Goal: Information Seeking & Learning: Learn about a topic

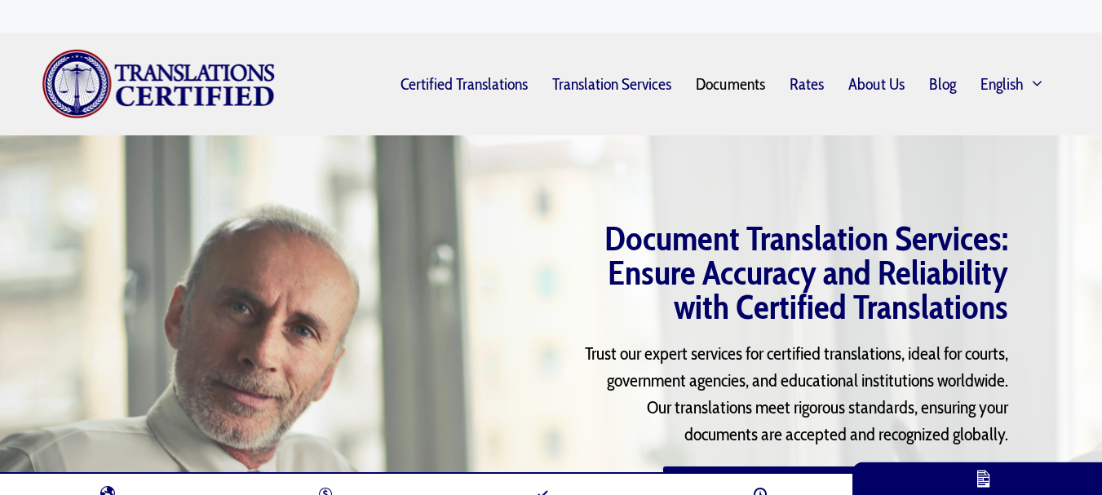
click at [95, 82] on img "Site" at bounding box center [159, 84] width 235 height 70
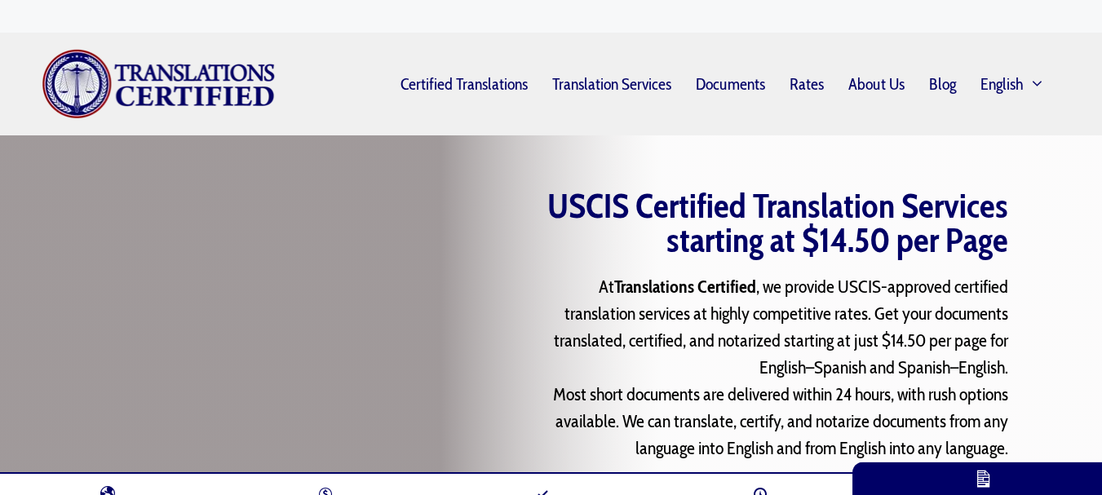
scroll to position [3734, 0]
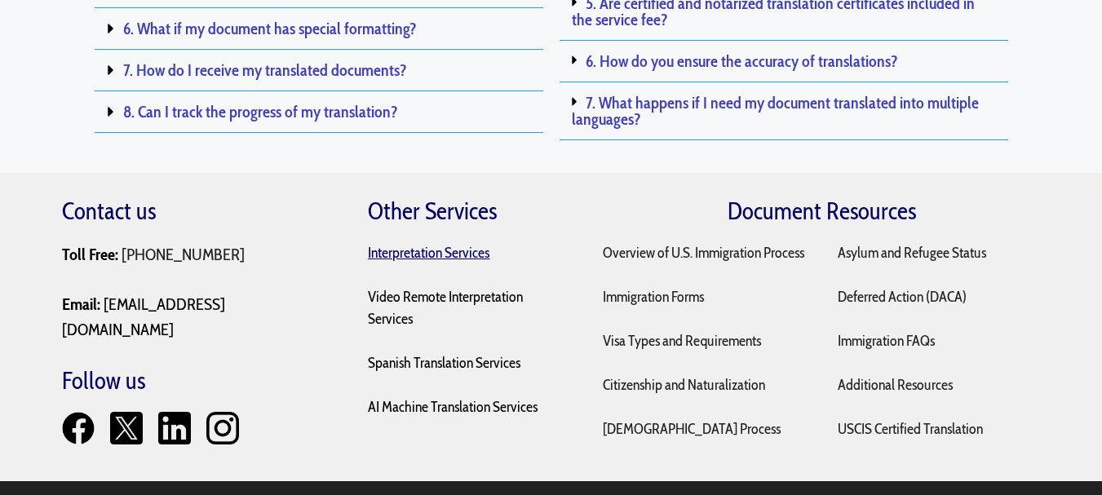
click at [409, 244] on mark "Interpretation Services" at bounding box center [429, 253] width 122 height 18
click at [431, 286] on p "Video Remote Interpretation Services" at bounding box center [468, 308] width 201 height 44
click at [438, 288] on mark "Video Remote Interpretation Services" at bounding box center [445, 308] width 155 height 40
click at [482, 352] on p "Spanish Translation Services" at bounding box center [468, 363] width 201 height 22
click at [484, 354] on mark "Spanish Translation Services" at bounding box center [444, 363] width 153 height 18
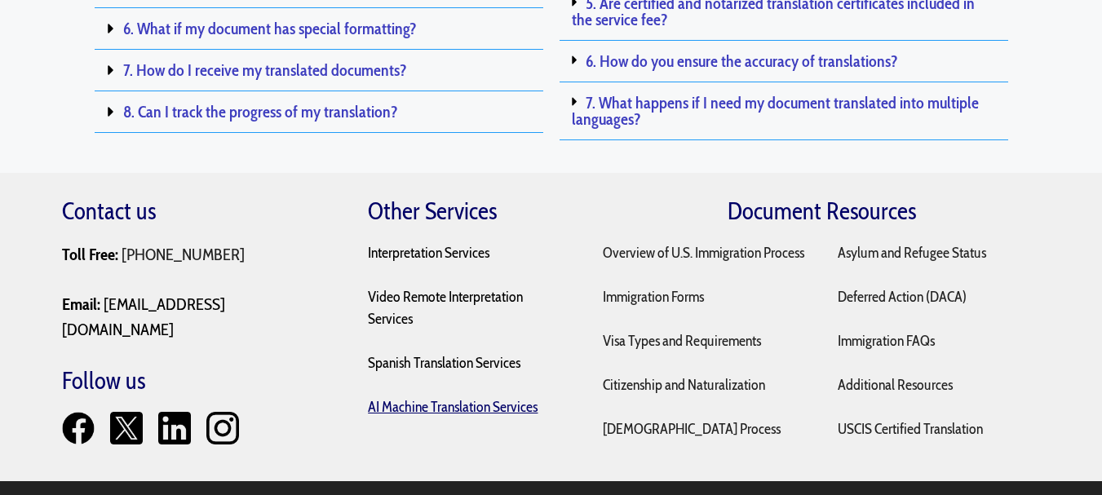
click at [503, 398] on mark "AI Machine Translation Services" at bounding box center [453, 407] width 170 height 18
click at [712, 244] on link "Overview of U.S. Immigration Process" at bounding box center [703, 253] width 201 height 18
click at [682, 288] on link "Immigration Forms" at bounding box center [653, 297] width 101 height 18
click at [721, 332] on link "Visa Types and Requirements" at bounding box center [682, 341] width 158 height 18
click at [748, 376] on link "Citizenship and Naturalization" at bounding box center [684, 385] width 162 height 18
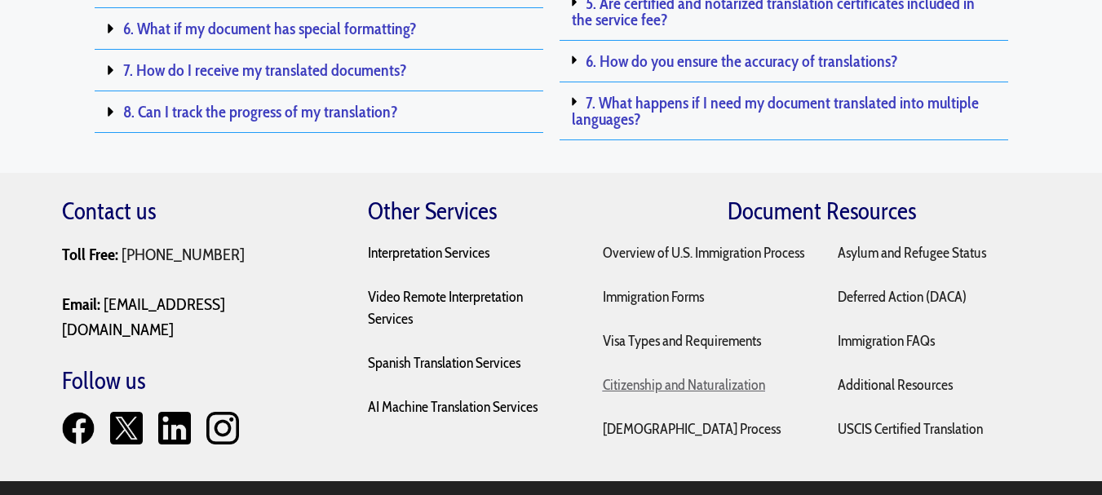
click at [748, 376] on link "Citizenship and Naturalization" at bounding box center [684, 385] width 162 height 18
click at [678, 420] on link "[DEMOGRAPHIC_DATA] Process" at bounding box center [692, 429] width 178 height 18
click at [880, 242] on p "Asylum and Refugee Status" at bounding box center [939, 253] width 202 height 22
click at [878, 244] on link "Asylum and Refugee Status" at bounding box center [912, 253] width 148 height 18
click at [904, 288] on link "Deferred Action (DACA)" at bounding box center [902, 297] width 129 height 18
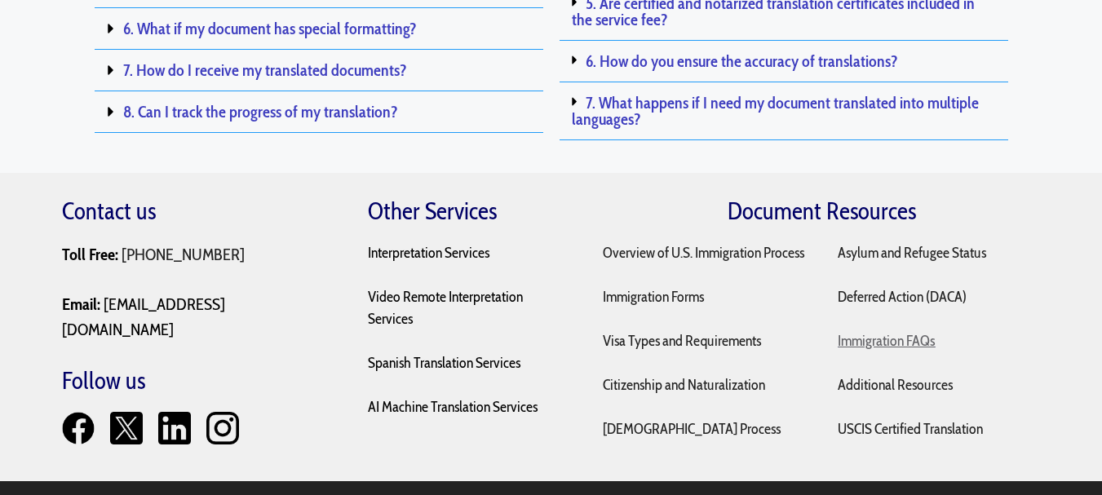
click at [927, 332] on link "Immigration FAQs" at bounding box center [886, 341] width 97 height 18
click at [916, 376] on link "Additional Resources" at bounding box center [895, 385] width 115 height 18
click at [935, 420] on link "USCIS Certified Translation" at bounding box center [910, 429] width 145 height 18
click at [663, 493] on link "Sitemap" at bounding box center [656, 500] width 35 height 15
click at [707, 493] on link "Terms & Conditions" at bounding box center [718, 500] width 83 height 15
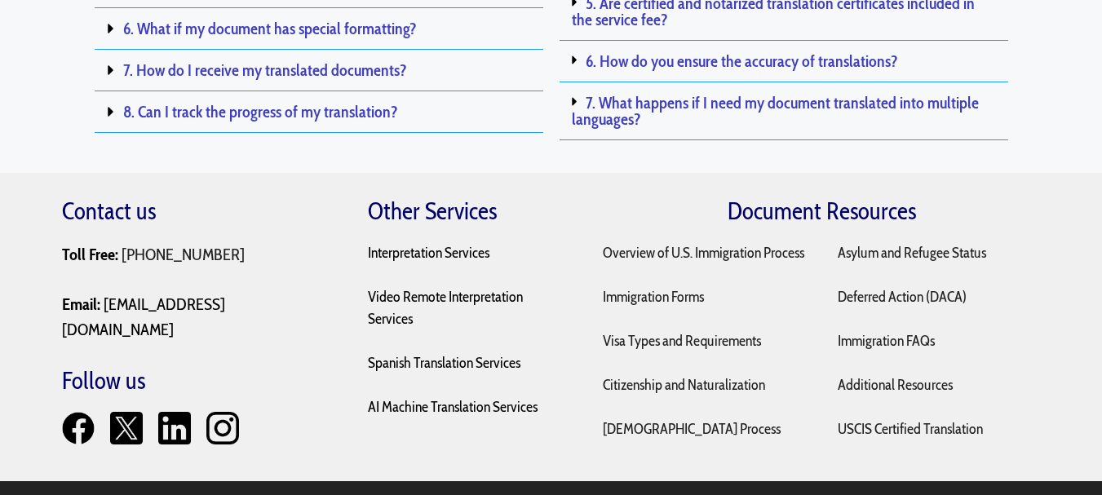
click at [790, 493] on link "Privacy Policy" at bounding box center [792, 500] width 58 height 15
click at [77, 412] on img at bounding box center [78, 428] width 33 height 33
click at [122, 412] on img at bounding box center [126, 428] width 33 height 33
click at [144, 244] on link "[PHONE_NUMBER]" at bounding box center [183, 254] width 123 height 20
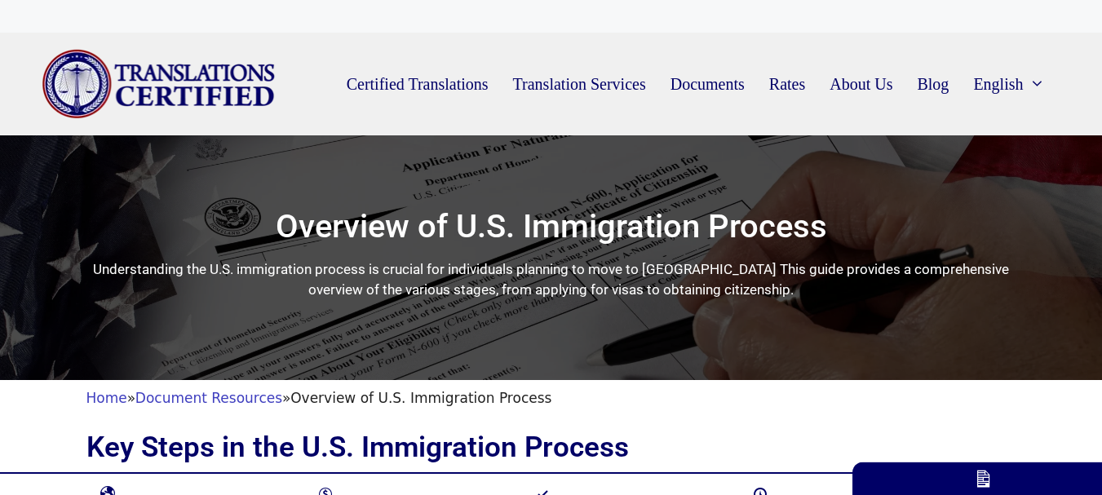
scroll to position [1435, 0]
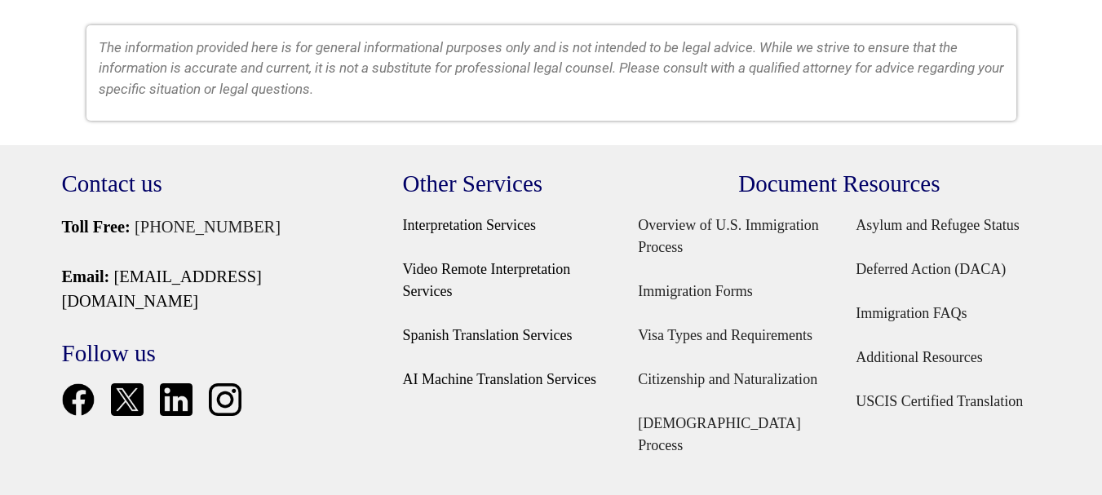
click at [277, 111] on div "The information provided here is for general informational purposes only and is…" at bounding box center [551, 73] width 930 height 144
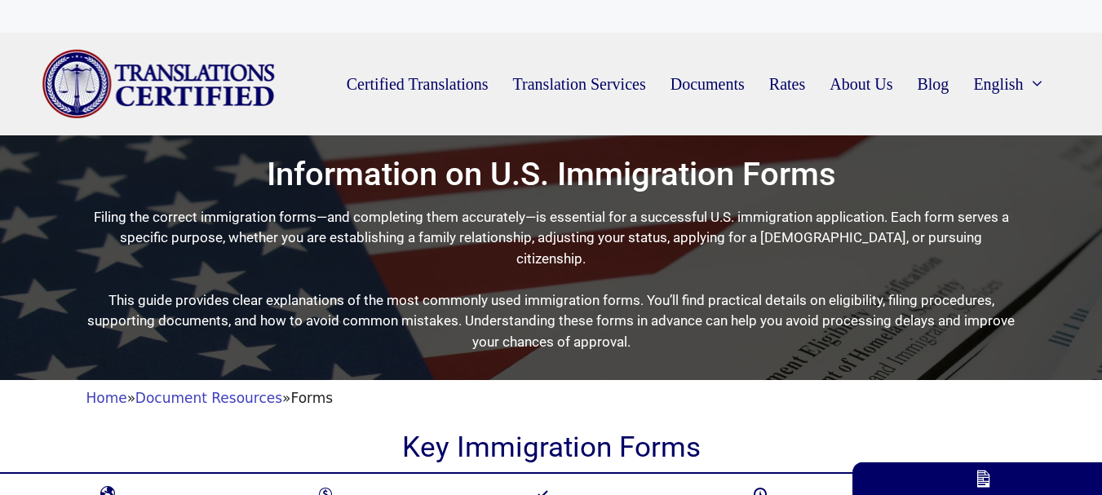
scroll to position [2049, 0]
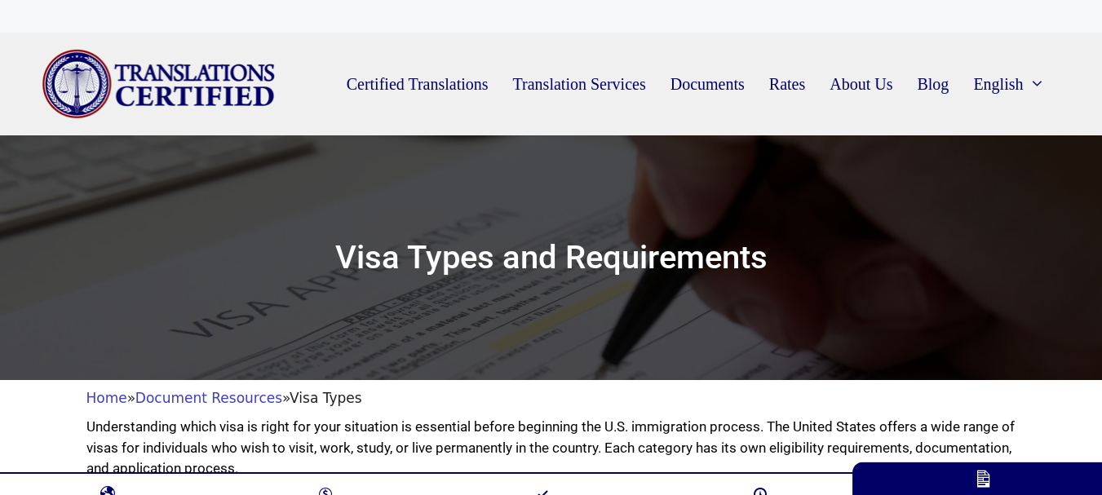
scroll to position [3592, 0]
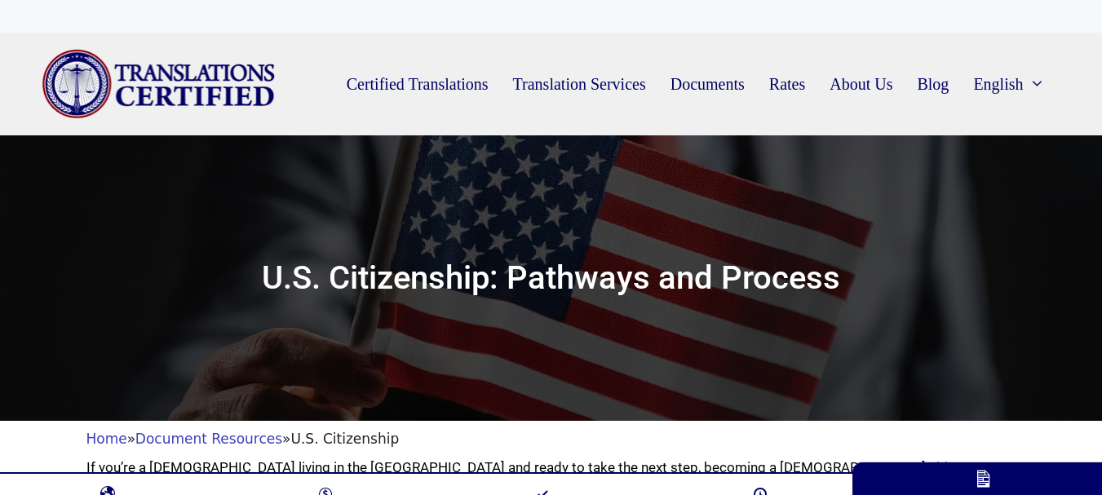
scroll to position [2310, 0]
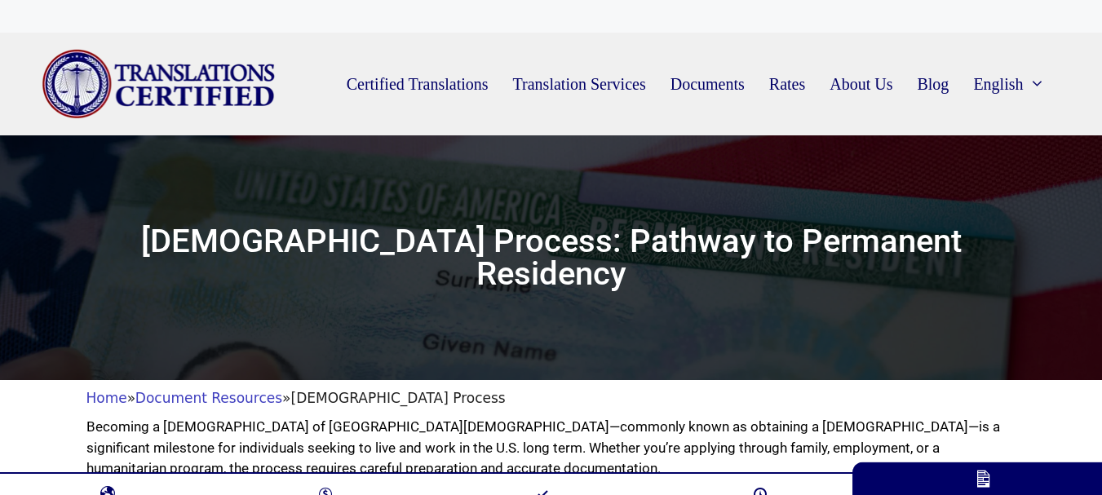
scroll to position [3330, 0]
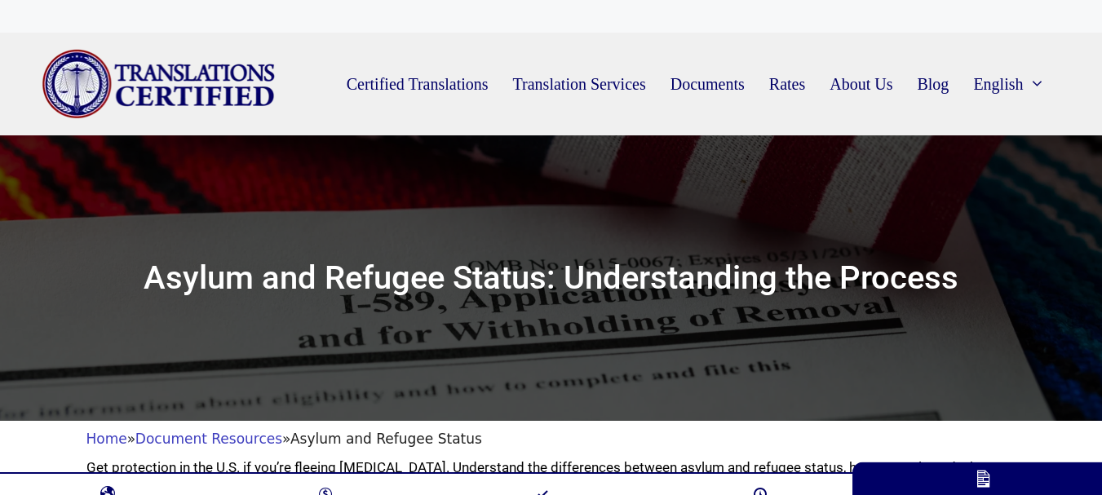
scroll to position [2801, 0]
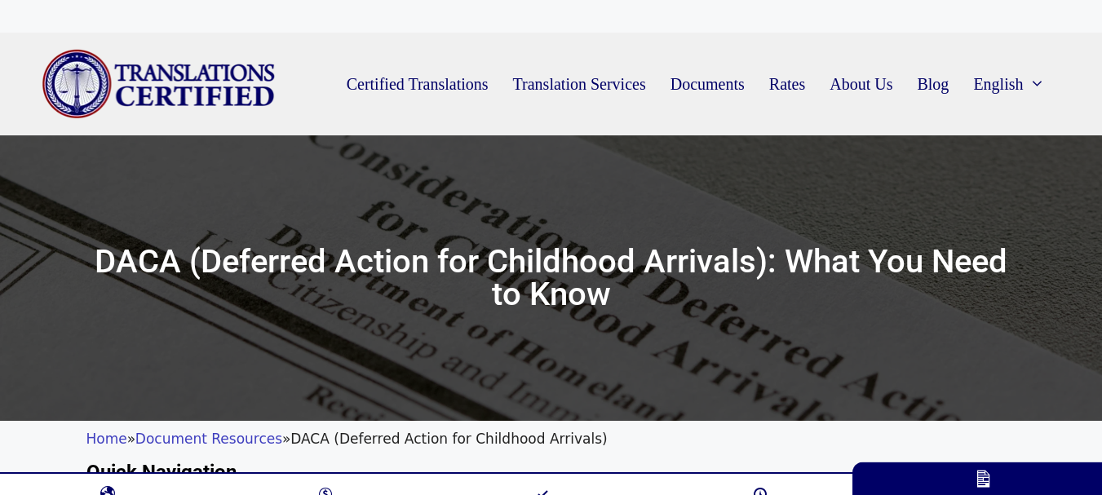
scroll to position [2361, 0]
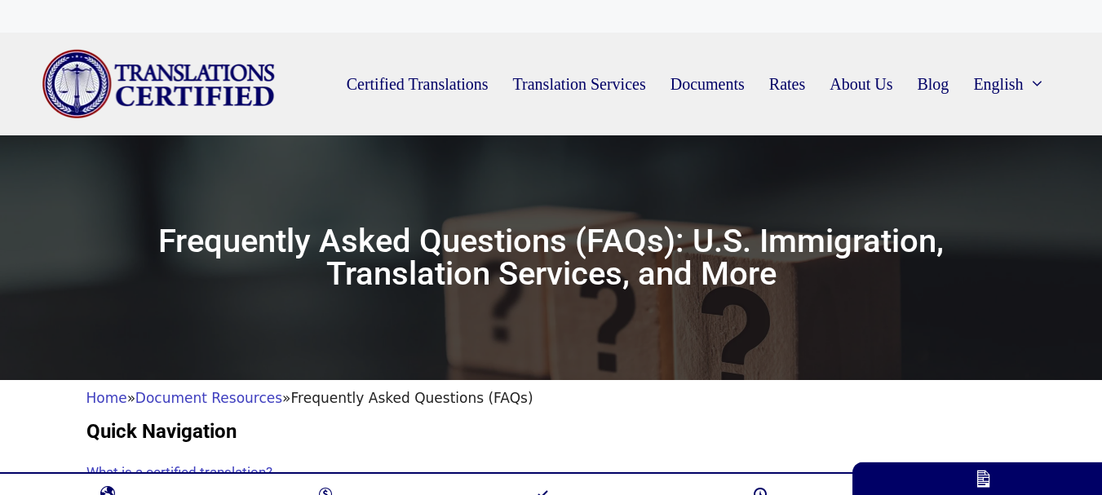
scroll to position [2058, 0]
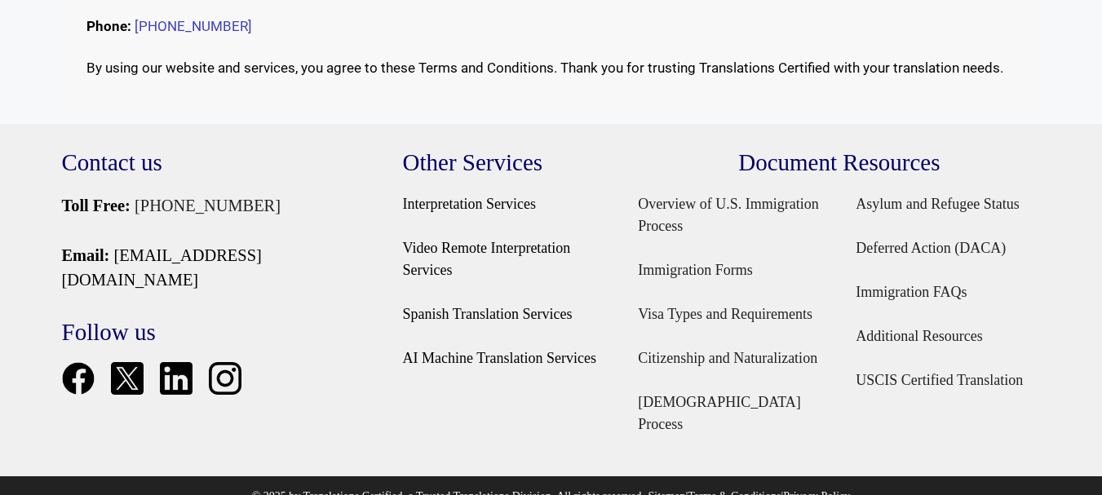
scroll to position [749, 0]
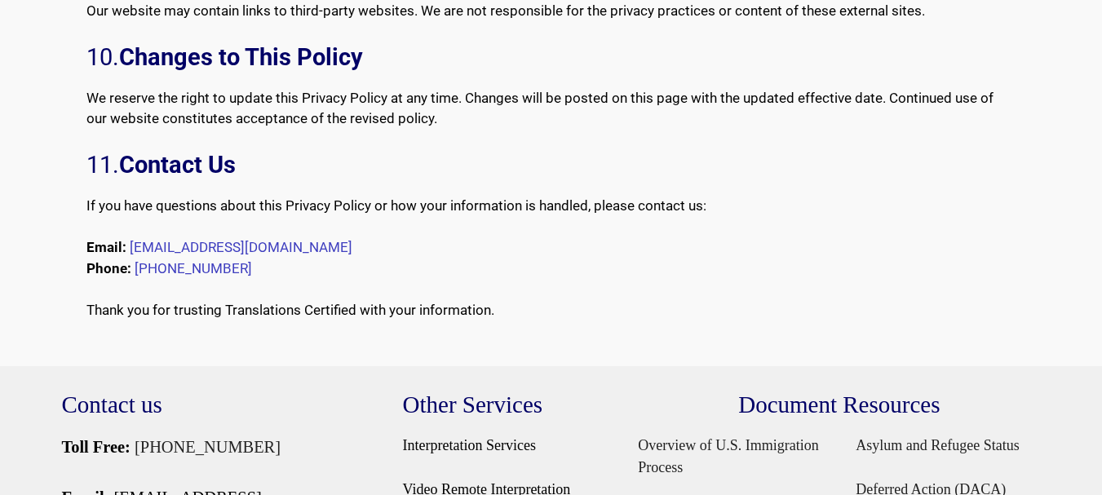
scroll to position [1886, 0]
